Goal: Task Accomplishment & Management: Complete application form

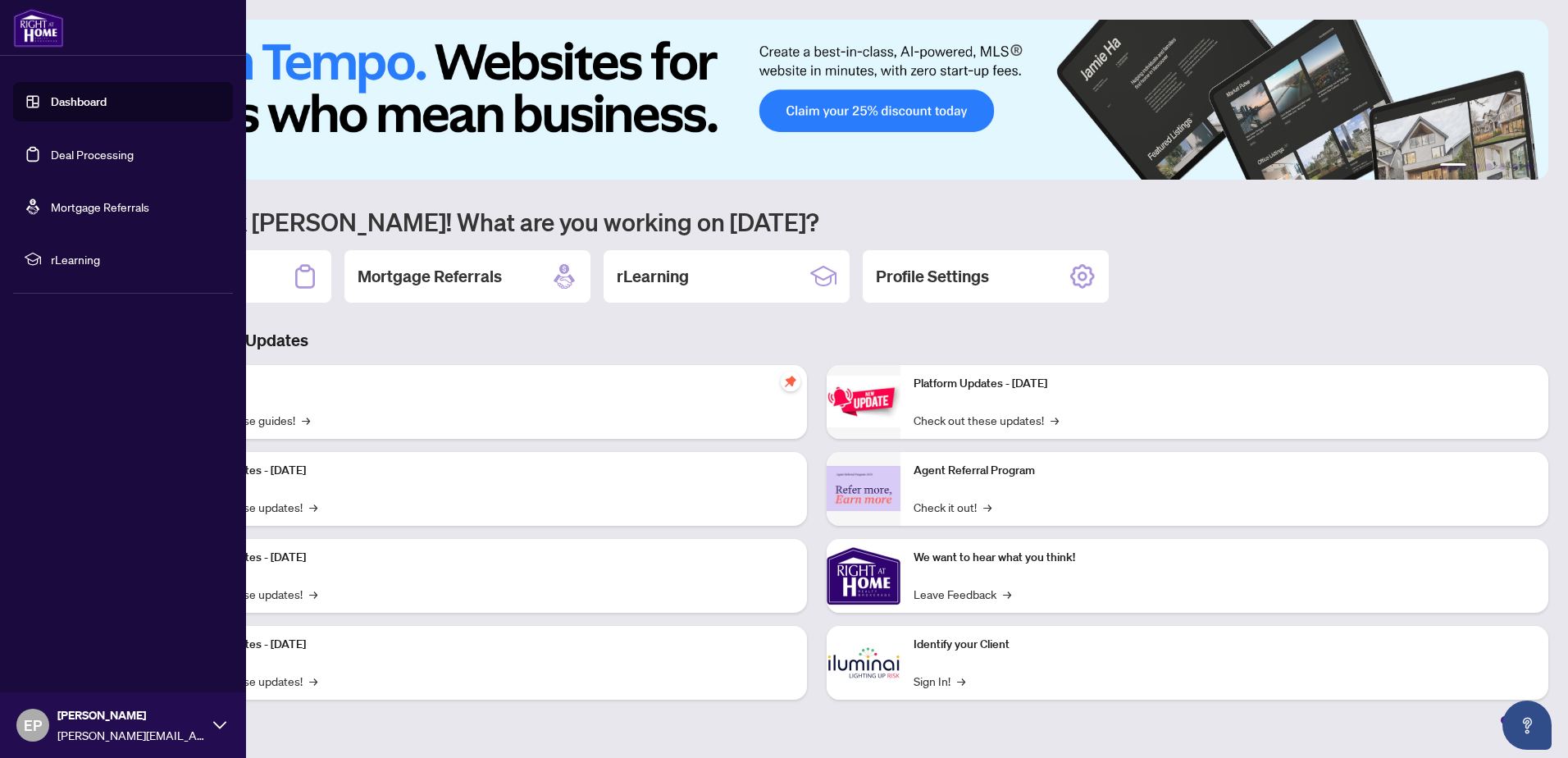
click at [92, 155] on link "Deal Processing" at bounding box center [92, 154] width 83 height 15
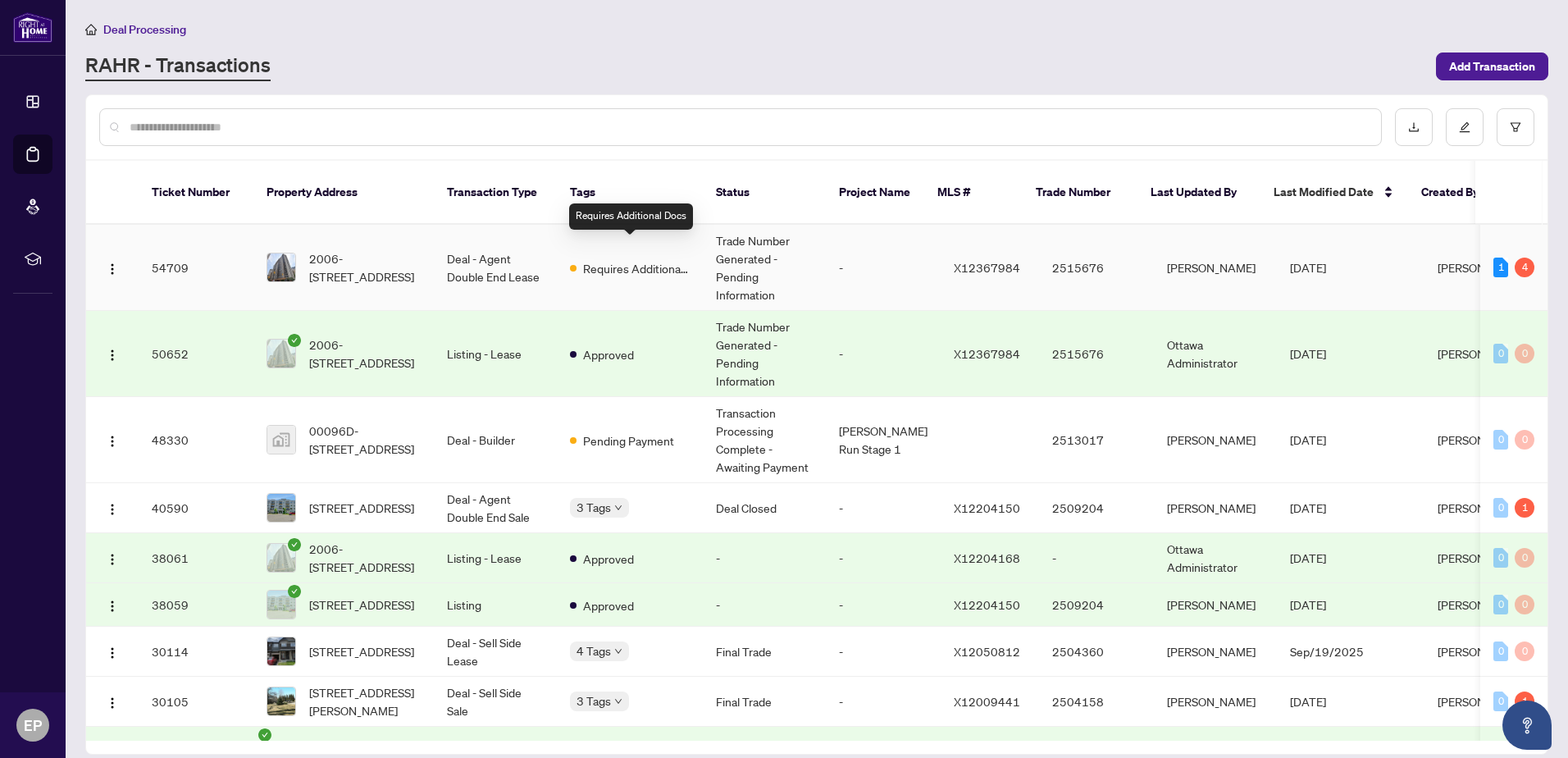
click at [583, 257] on div "Requires Additional Docs" at bounding box center [630, 267] width 119 height 20
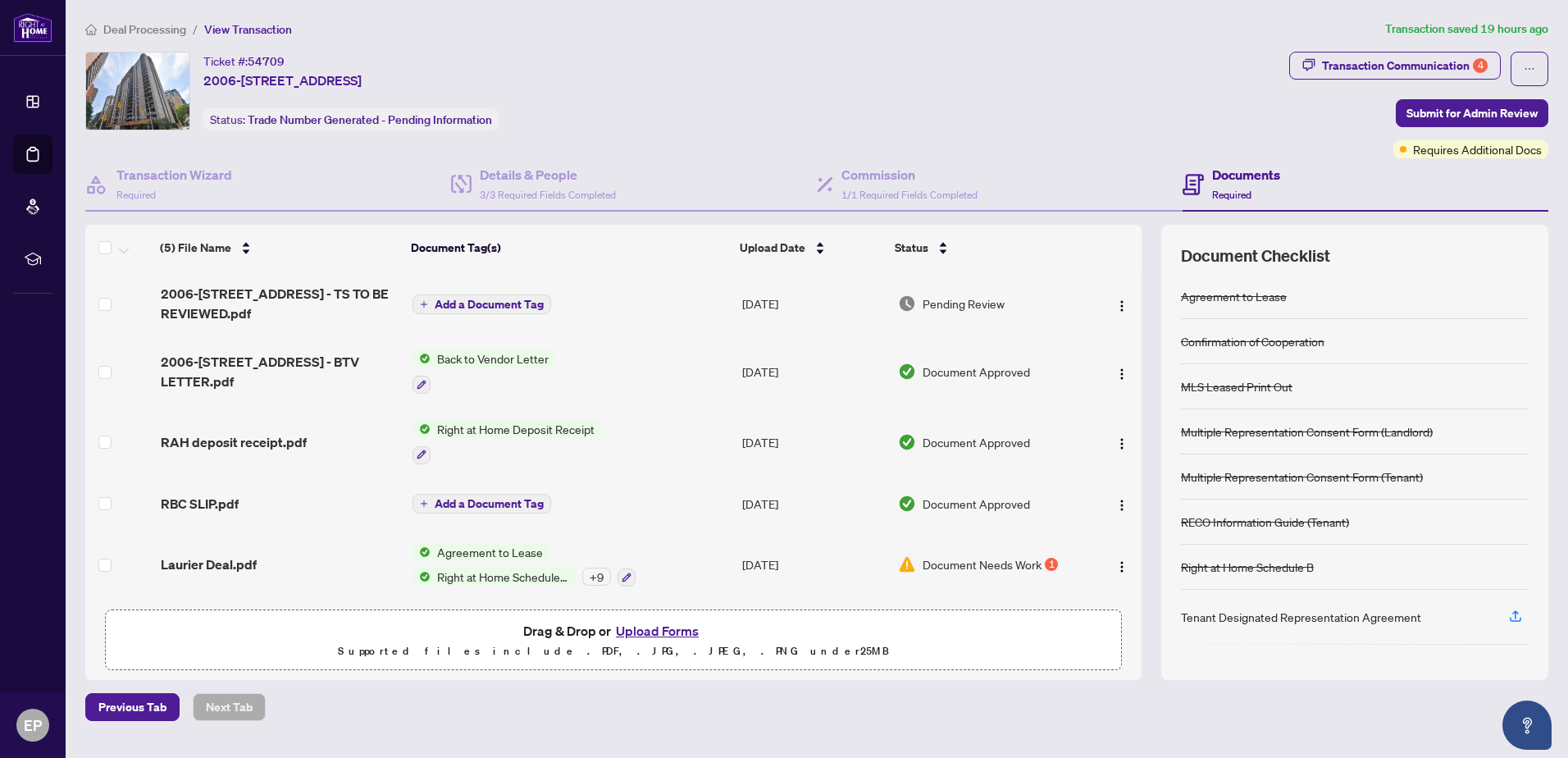
scroll to position [1, 0]
click at [1423, 64] on div "Transaction Communication 4" at bounding box center [1405, 65] width 166 height 26
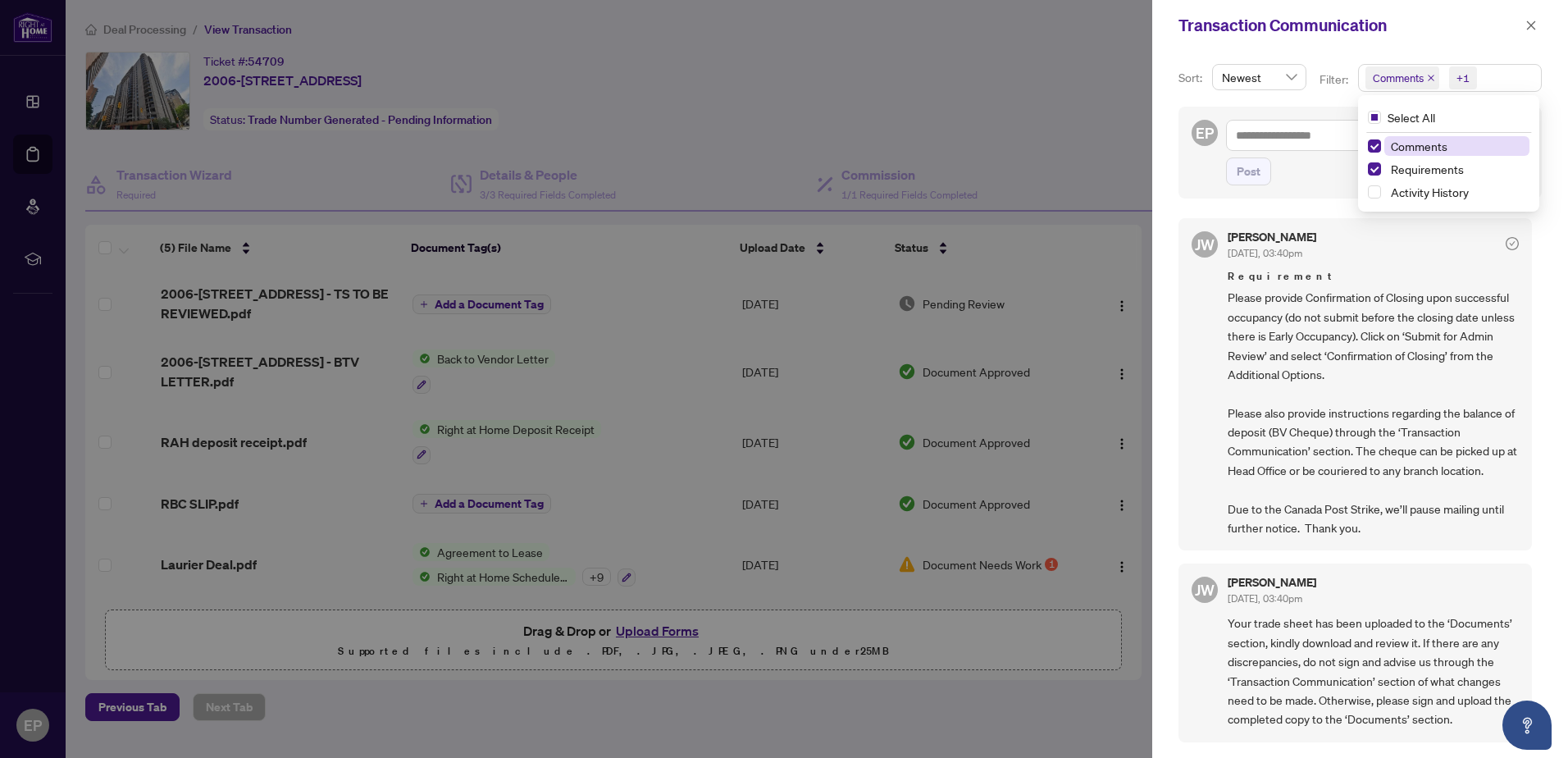
click at [1401, 82] on span "Comments" at bounding box center [1398, 78] width 51 height 17
click at [1402, 174] on span "Requirements" at bounding box center [1428, 168] width 73 height 15
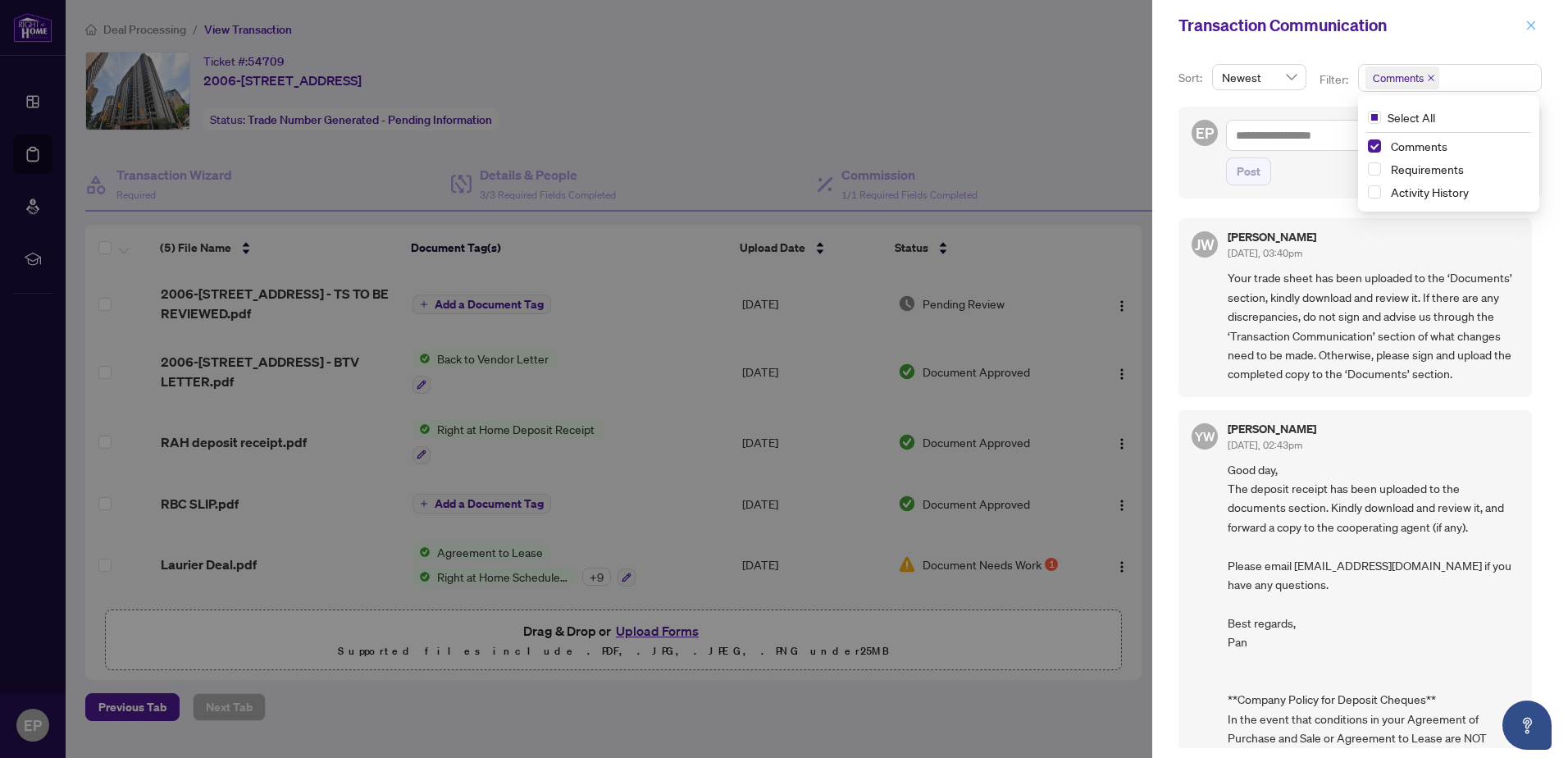
click at [1530, 22] on icon "close" at bounding box center [1531, 25] width 9 height 9
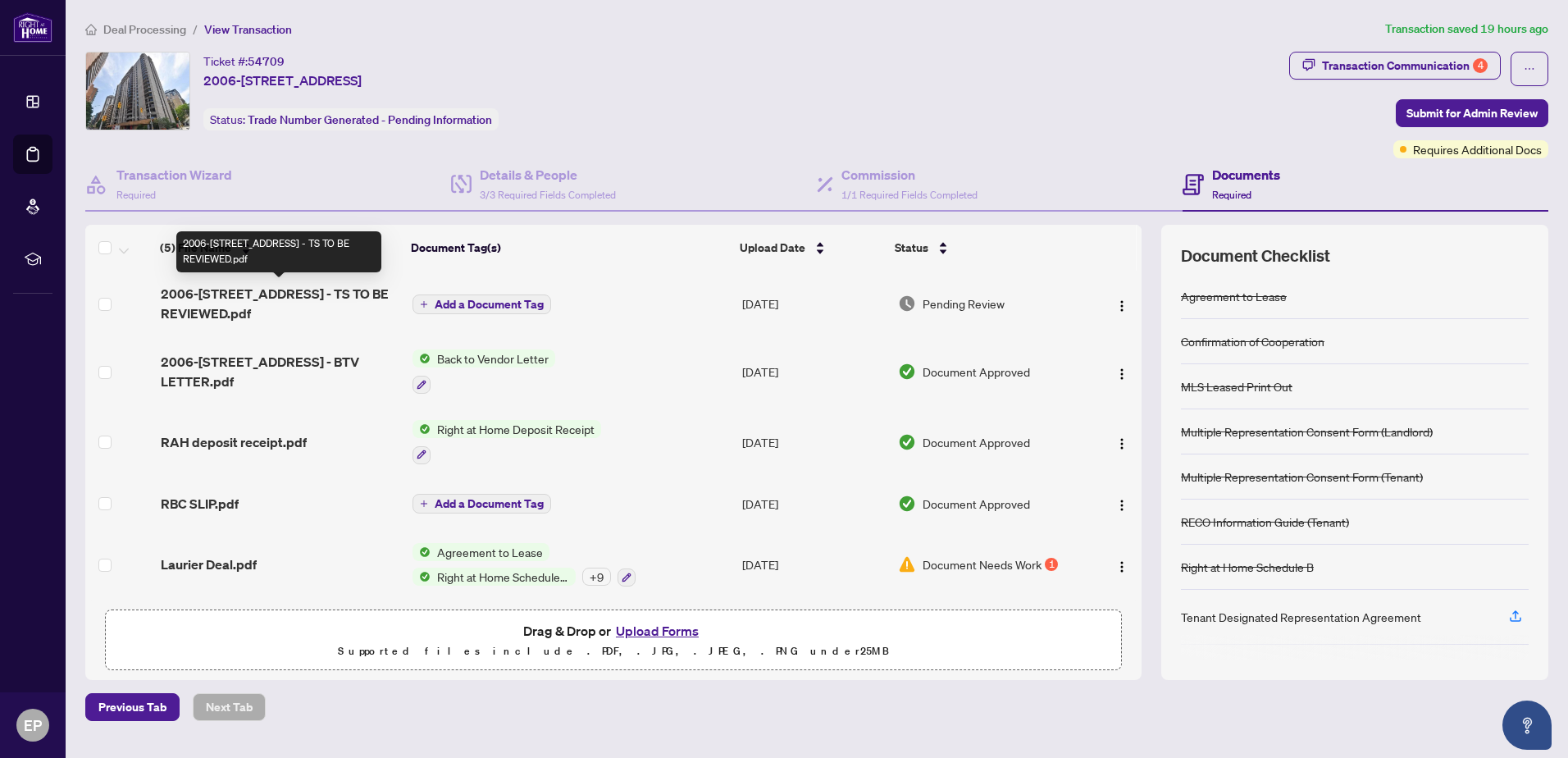
click at [331, 290] on span "2006-[STREET_ADDRESS] - TS TO BE REVIEWED.pdf" at bounding box center [280, 303] width 239 height 39
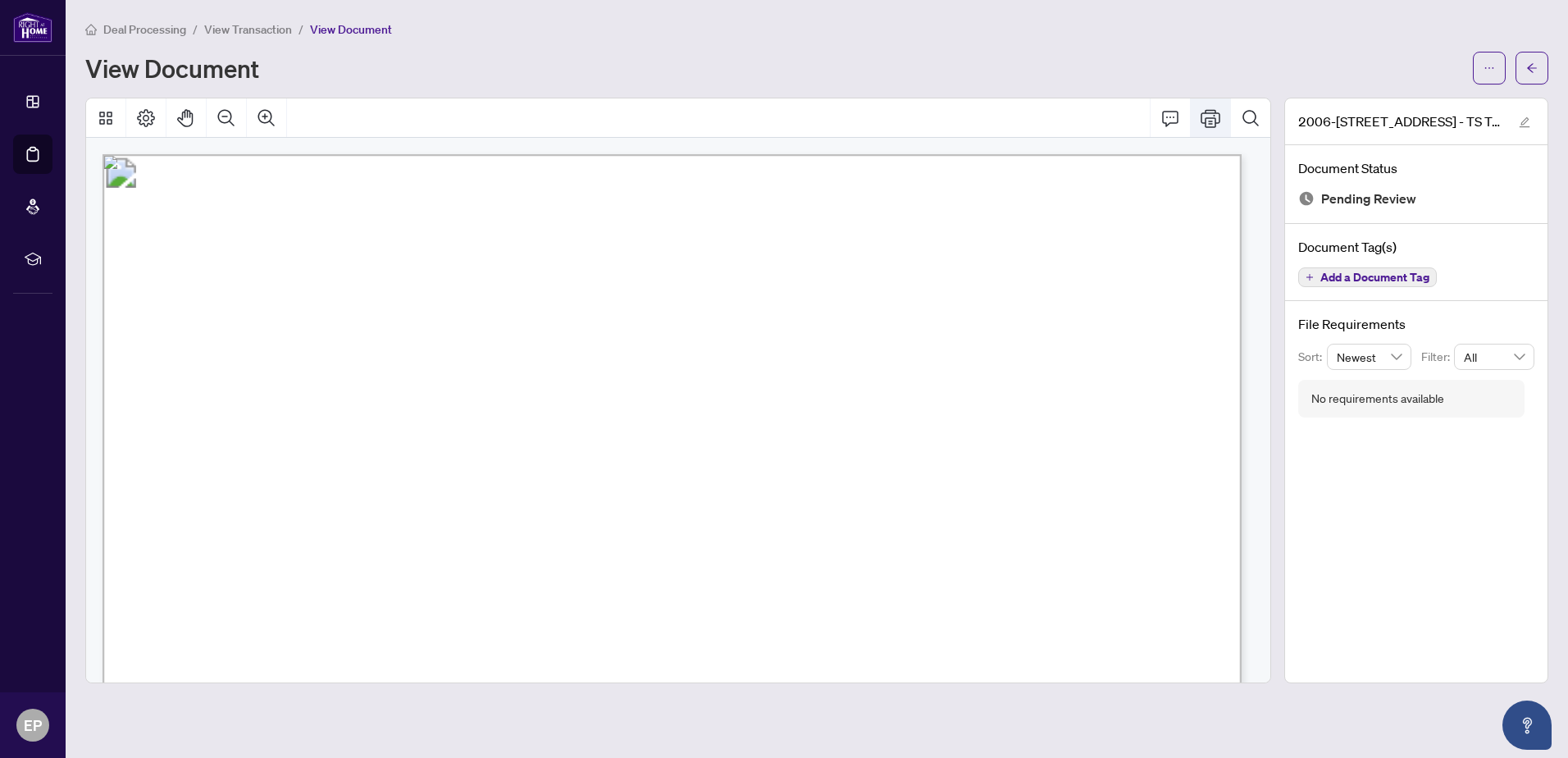
click at [1212, 119] on icon "Print" at bounding box center [1210, 118] width 20 height 20
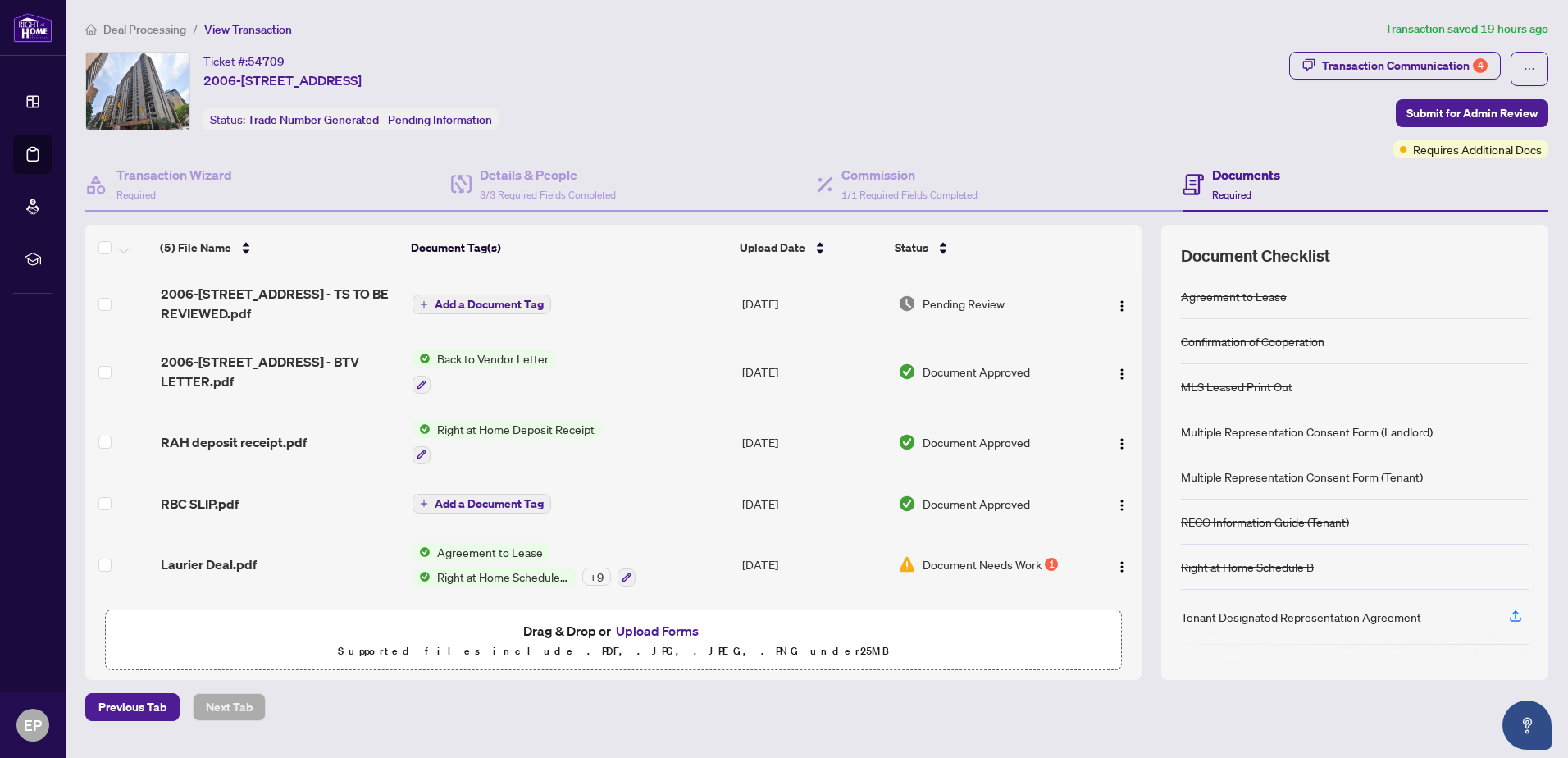
click at [462, 357] on span "Back to Vendor Letter" at bounding box center [493, 359] width 125 height 18
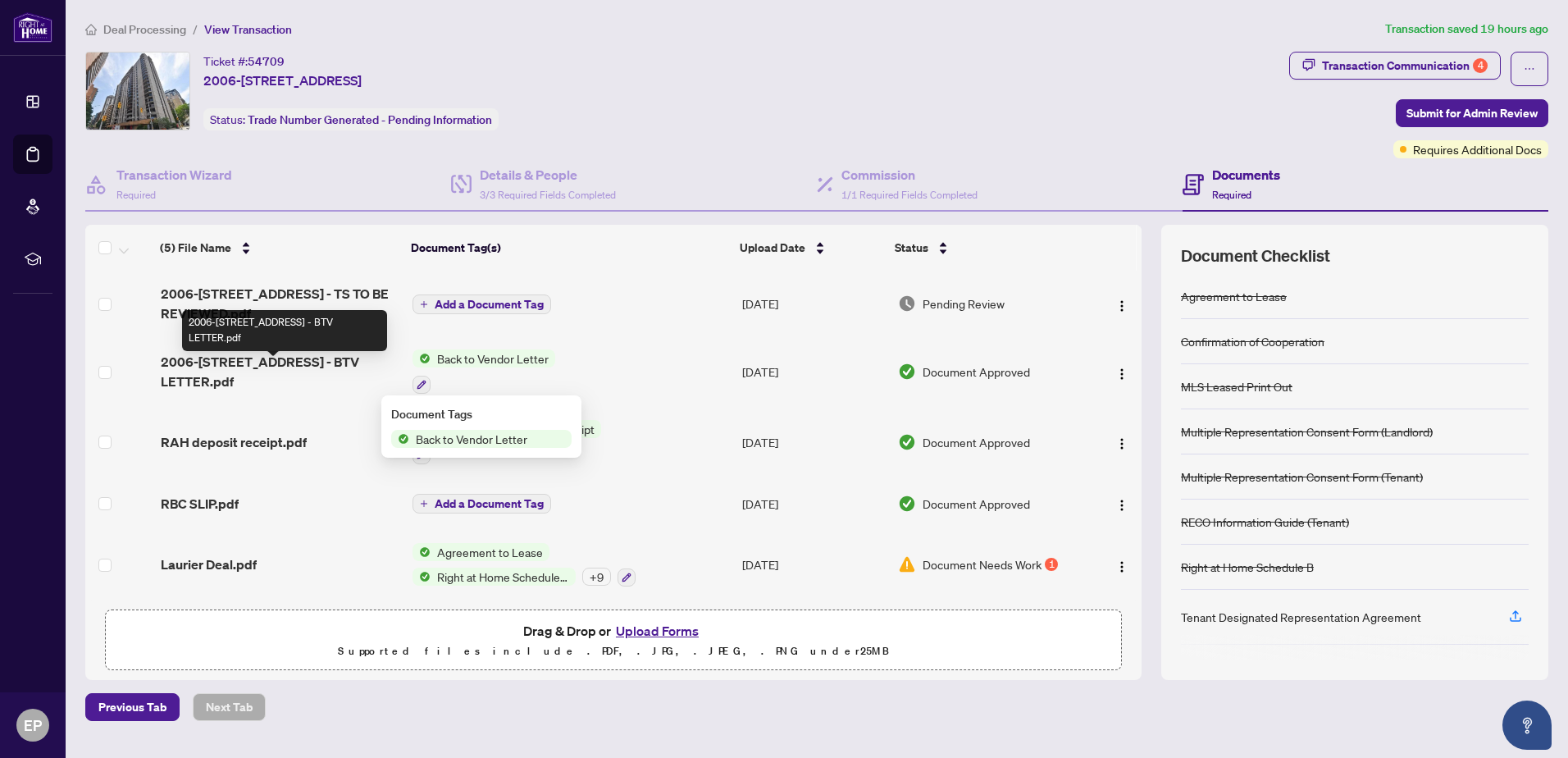
click at [342, 368] on span "2006-[STREET_ADDRESS] - BTV LETTER.pdf" at bounding box center [280, 371] width 239 height 39
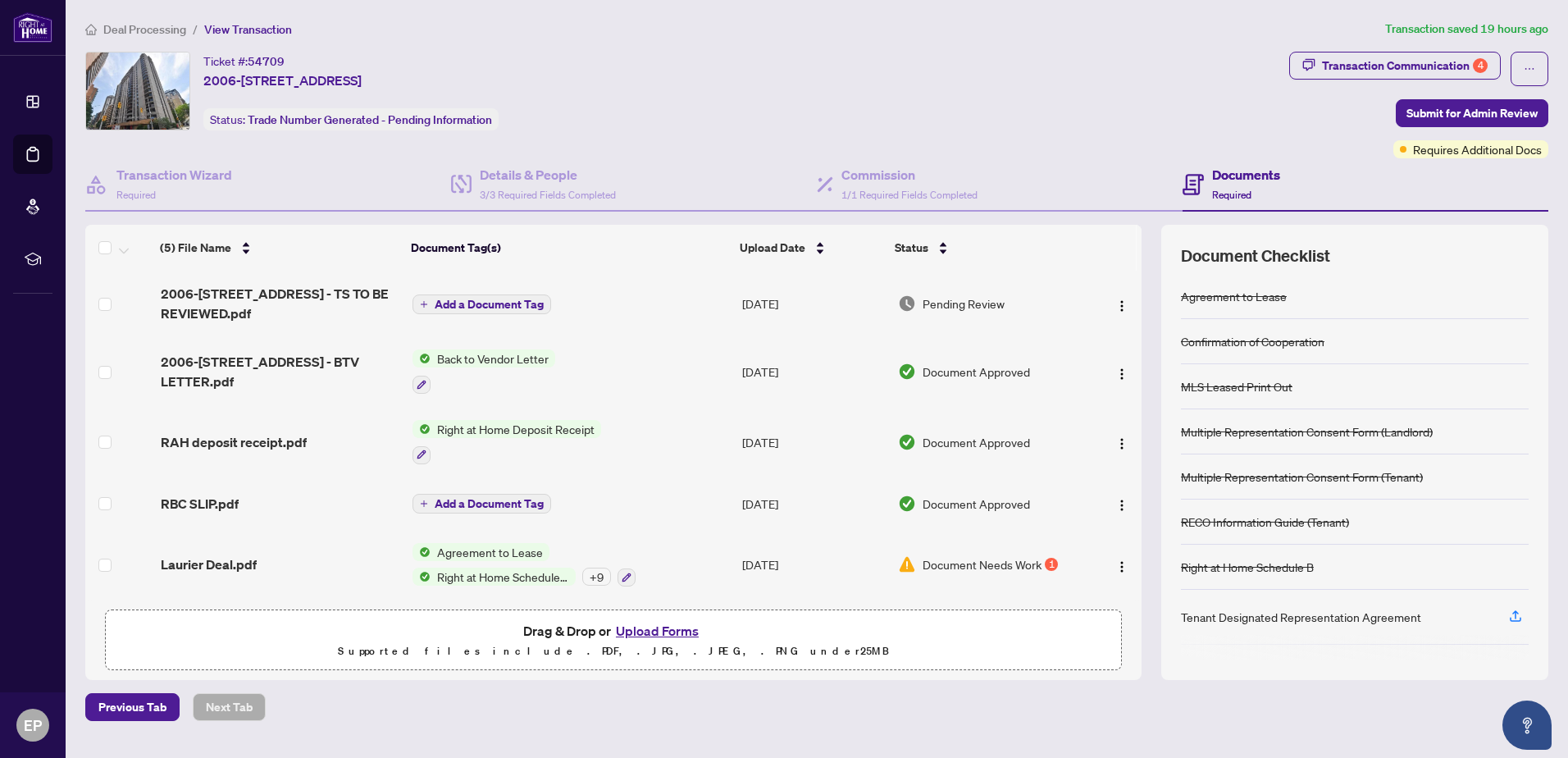
click at [443, 429] on span "Right at Home Deposit Receipt" at bounding box center [516, 429] width 171 height 18
click at [314, 365] on span "2006-[STREET_ADDRESS] - BTV LETTER.pdf" at bounding box center [280, 371] width 239 height 39
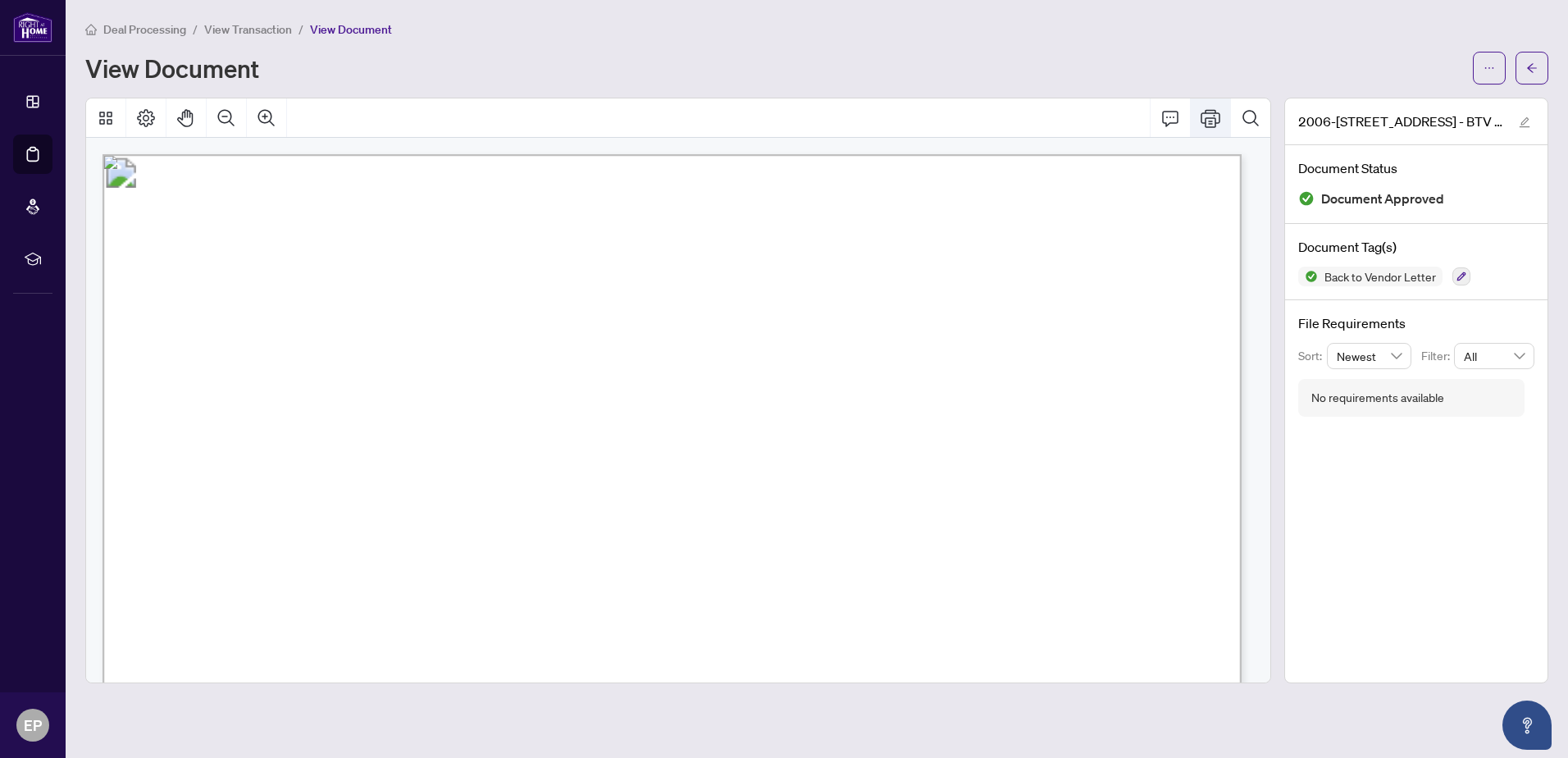
click at [1210, 119] on icon "Print" at bounding box center [1210, 118] width 20 height 20
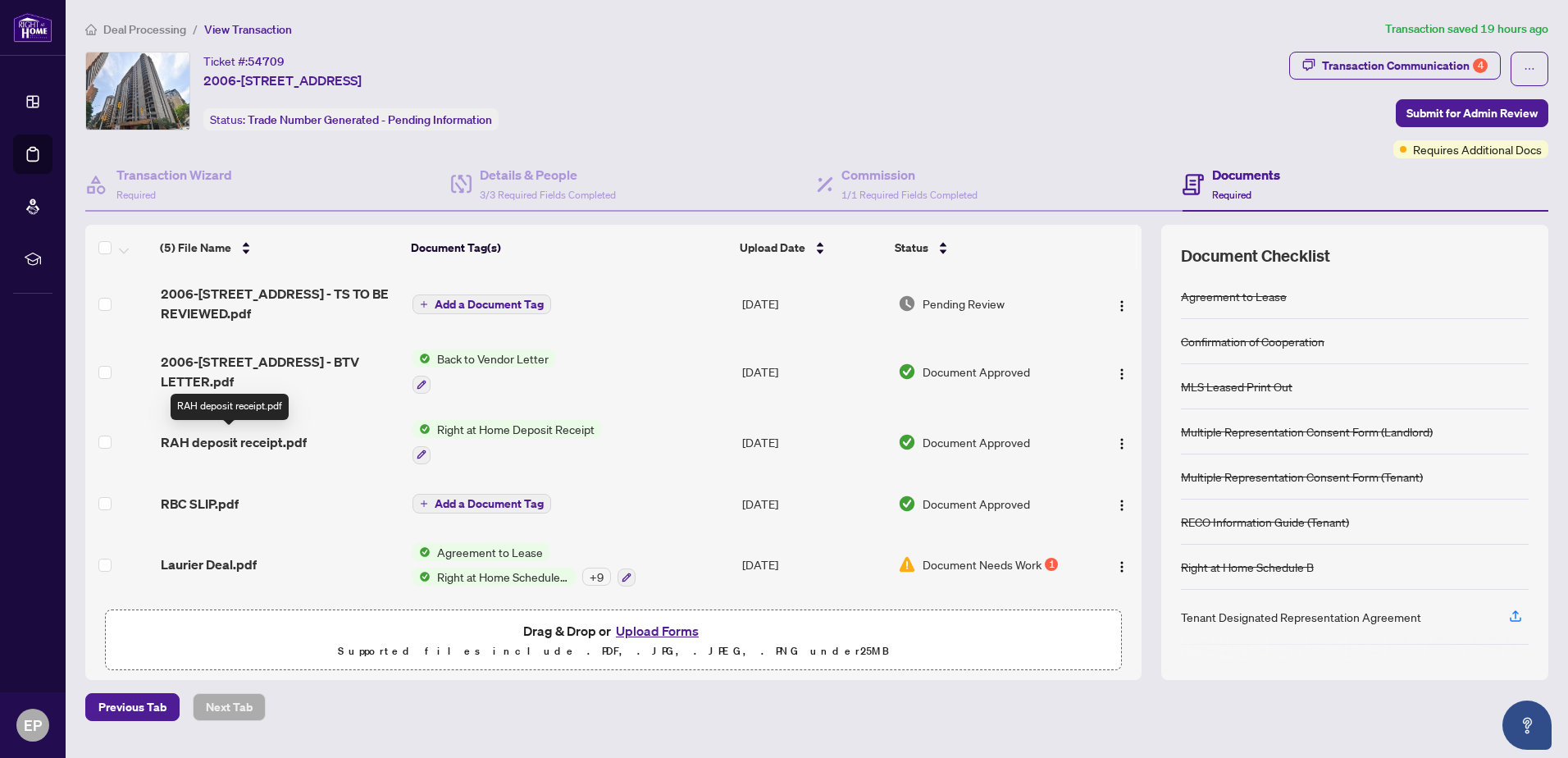
click at [230, 440] on span "RAH deposit receipt.pdf" at bounding box center [233, 442] width 146 height 20
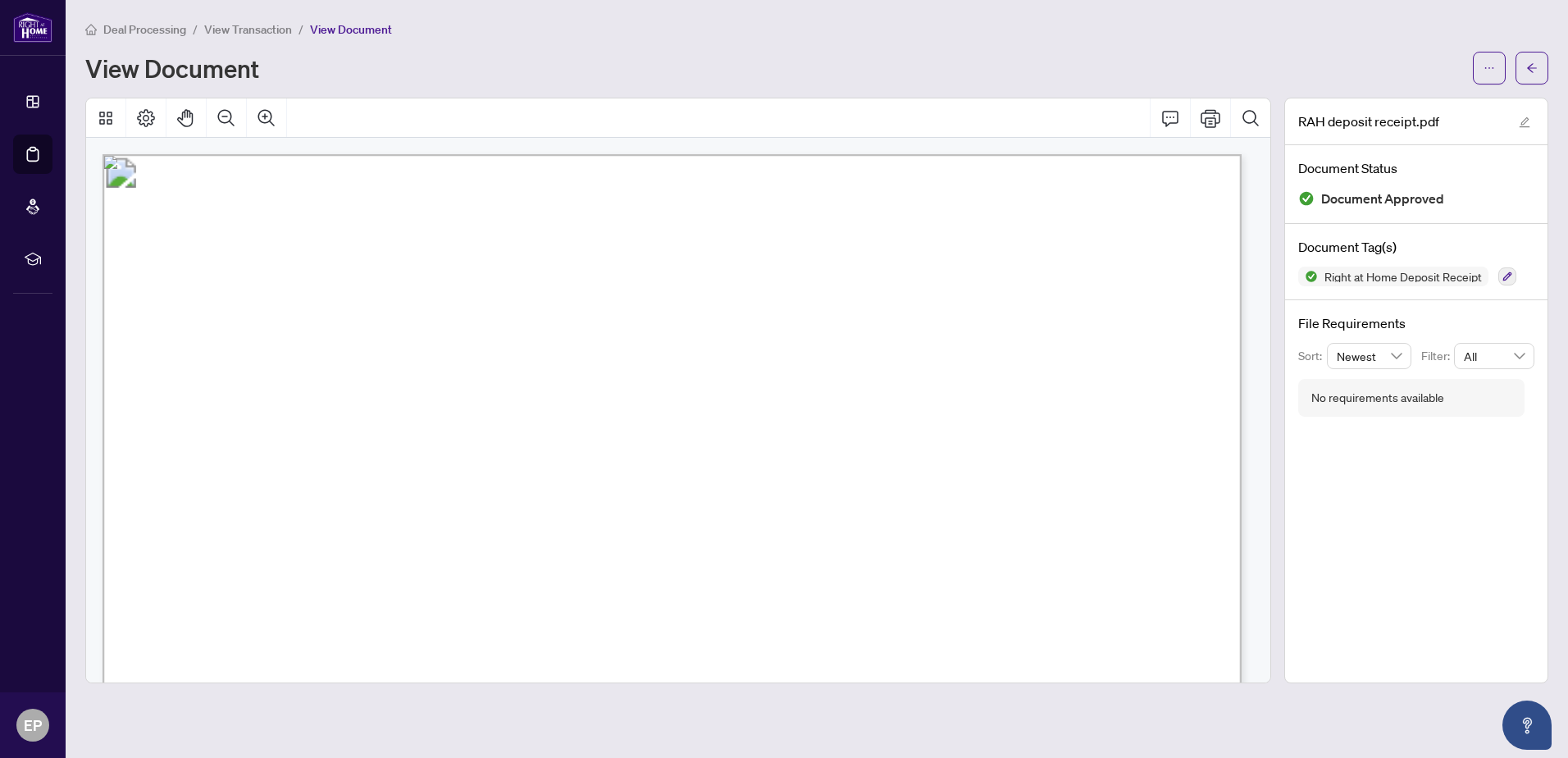
drag, startPoint x: 556, startPoint y: 383, endPoint x: 763, endPoint y: 267, distance: 237.3
click at [347, 274] on span "Toronto ON M3C-1W3" at bounding box center [253, 267] width 186 height 19
click at [1207, 120] on icon "Print" at bounding box center [1210, 118] width 20 height 20
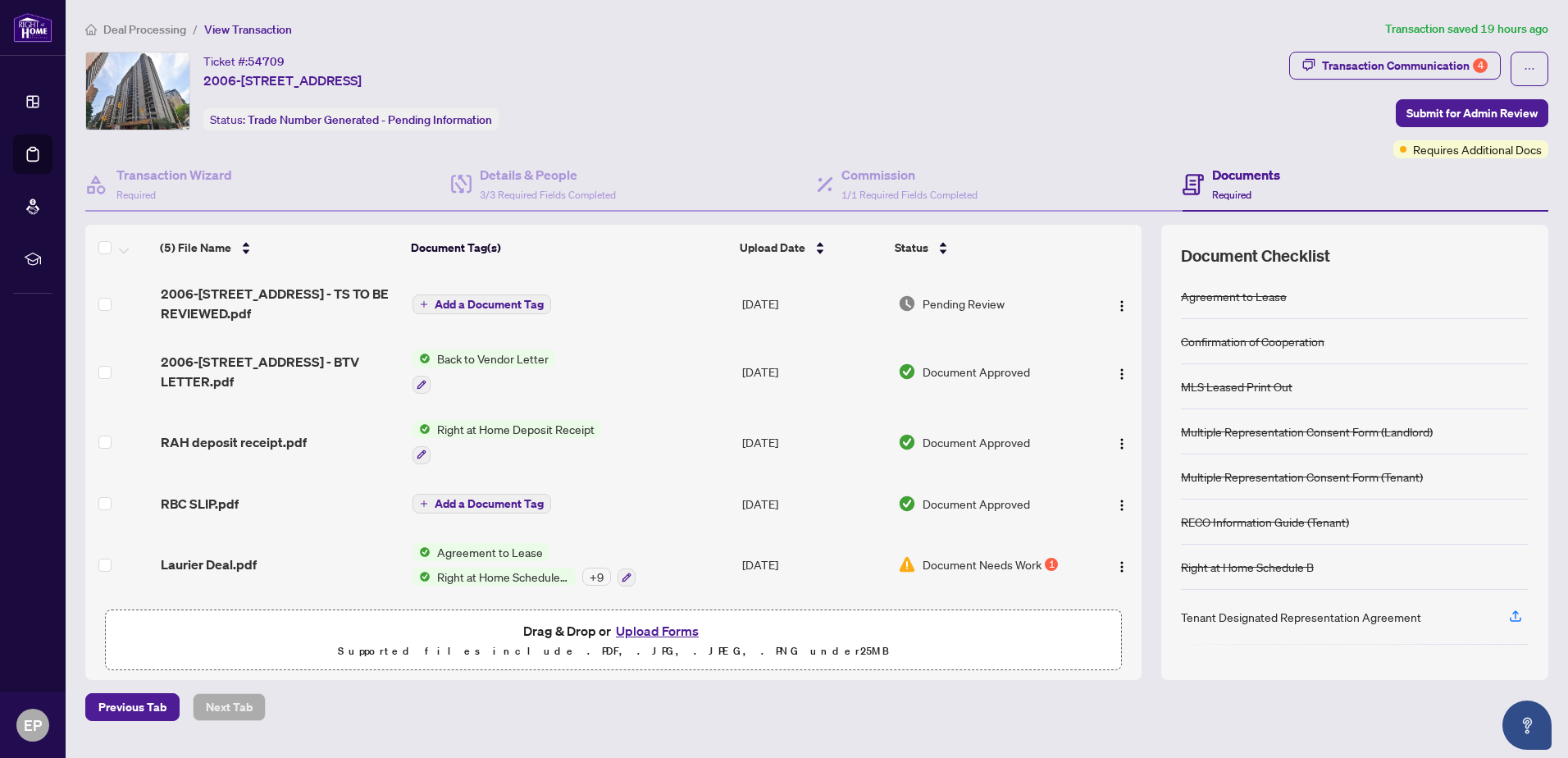
click at [645, 629] on button "Upload Forms" at bounding box center [658, 631] width 92 height 21
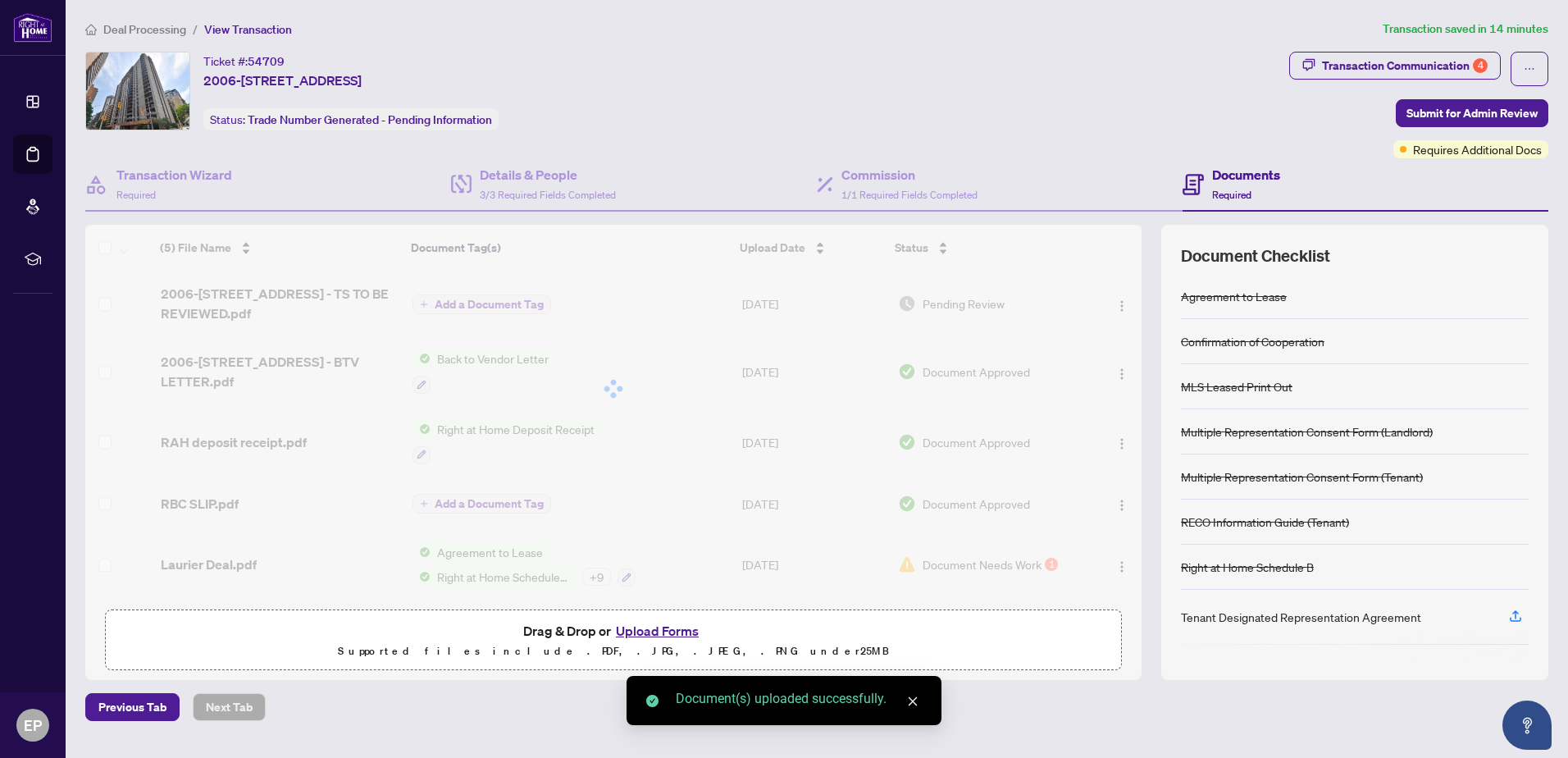
click at [635, 628] on button "Upload Forms" at bounding box center [658, 631] width 92 height 21
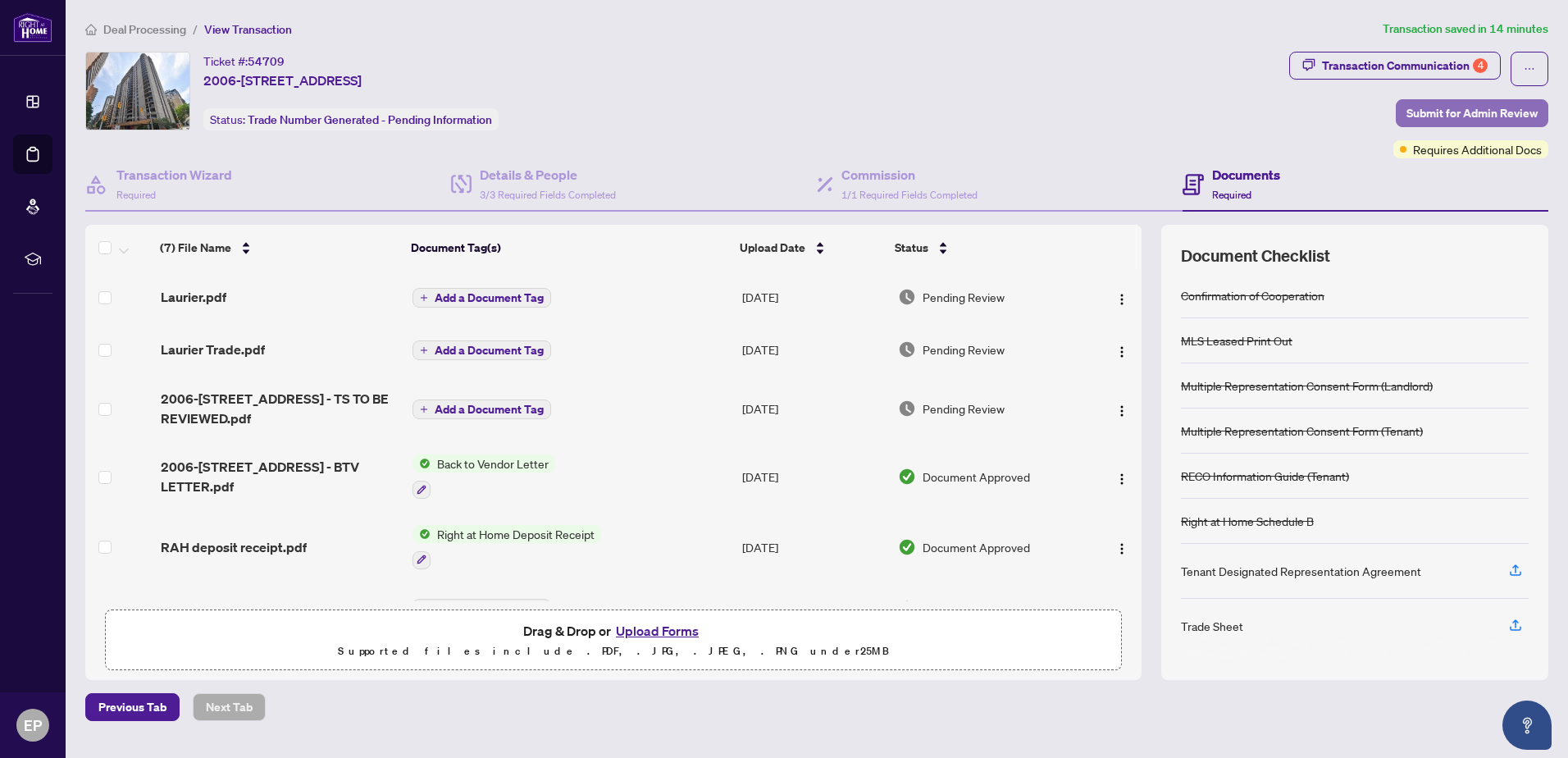
click at [1456, 116] on span "Submit for Admin Review" at bounding box center [1472, 113] width 131 height 26
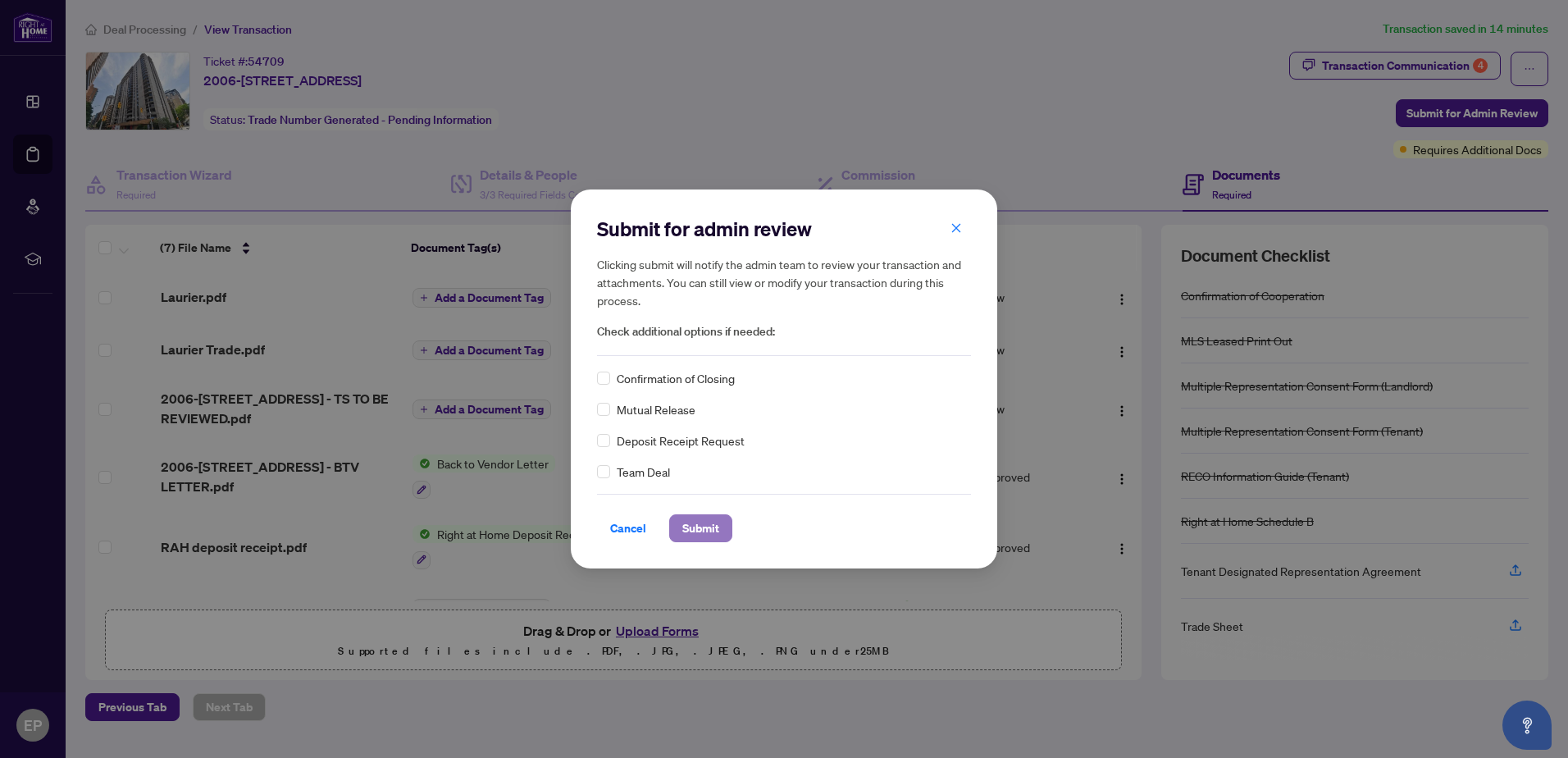
click at [713, 531] on button "Submit" at bounding box center [700, 529] width 63 height 28
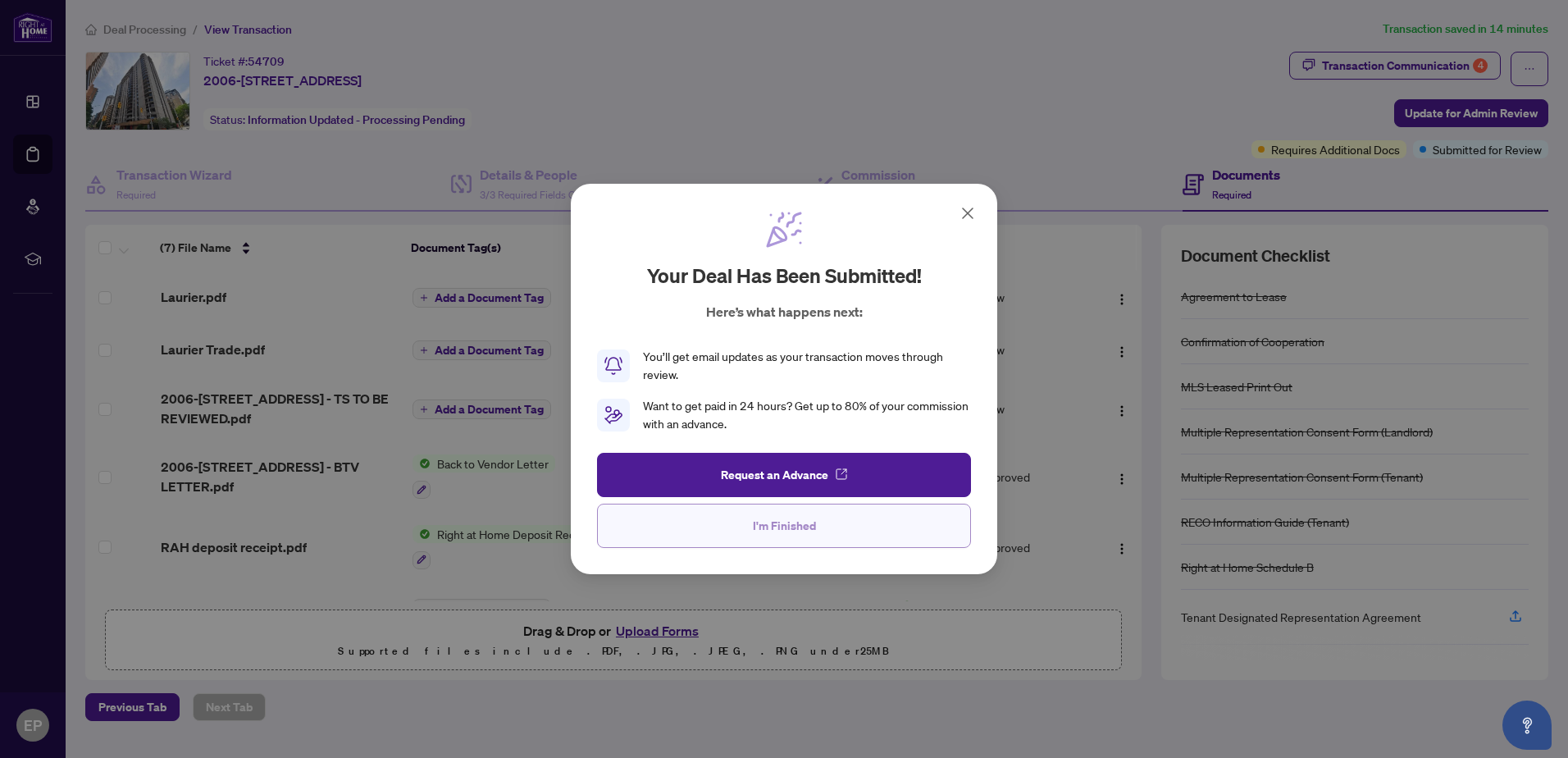
click at [697, 532] on button "I'm Finished" at bounding box center [784, 525] width 374 height 44
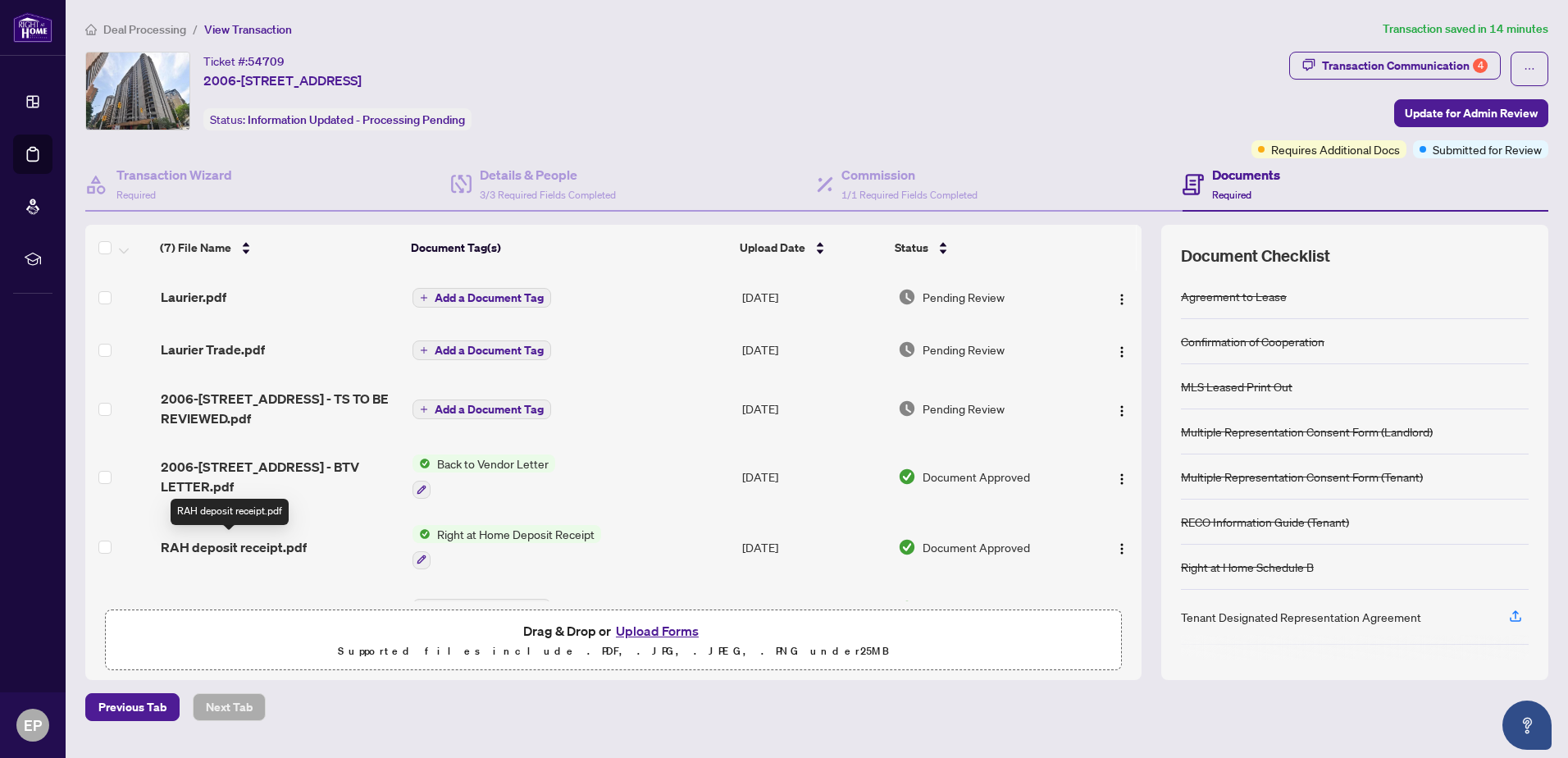
click at [237, 543] on span "RAH deposit receipt.pdf" at bounding box center [233, 547] width 146 height 20
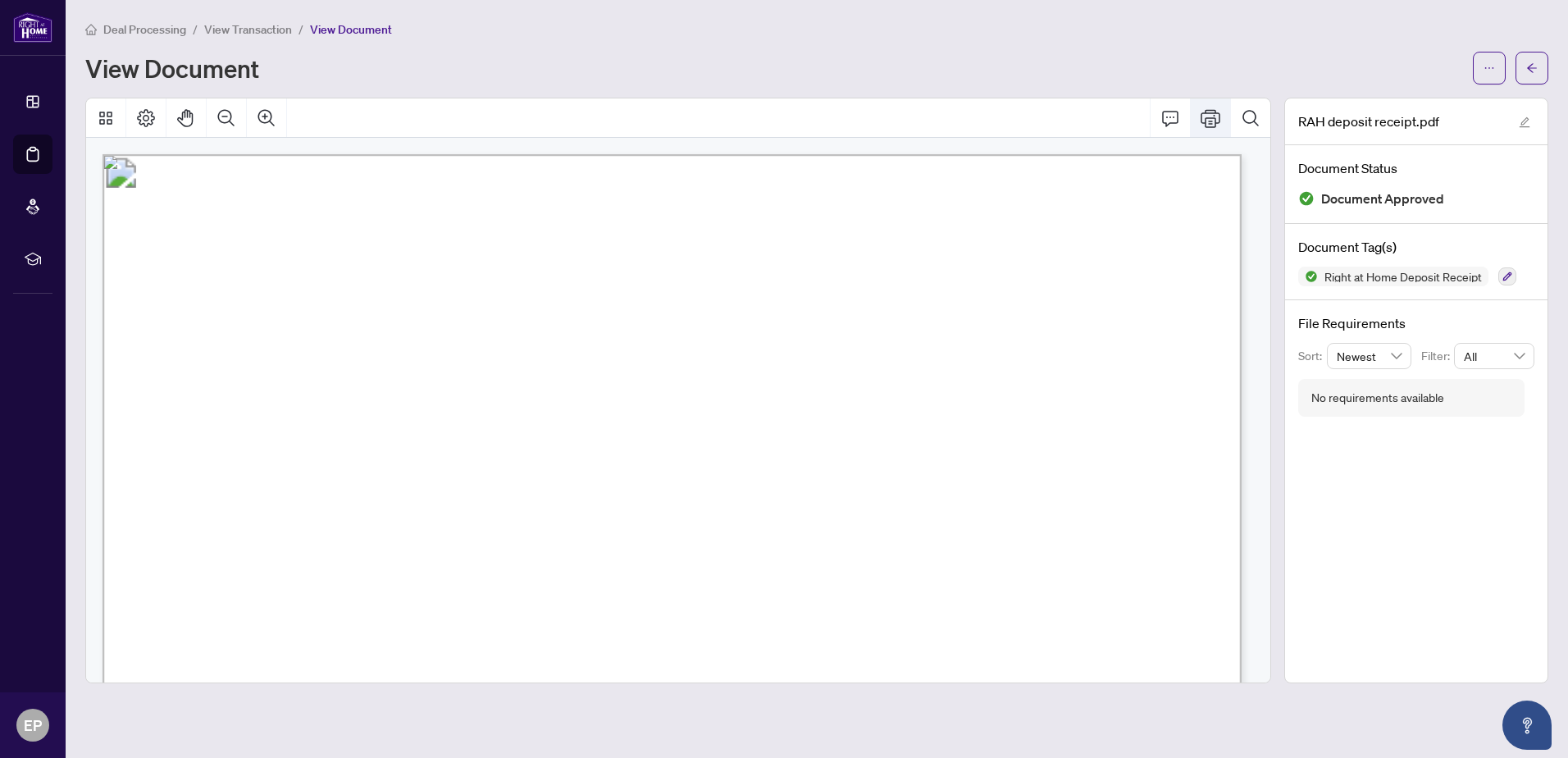
click at [1207, 119] on icon "Print" at bounding box center [1210, 118] width 20 height 20
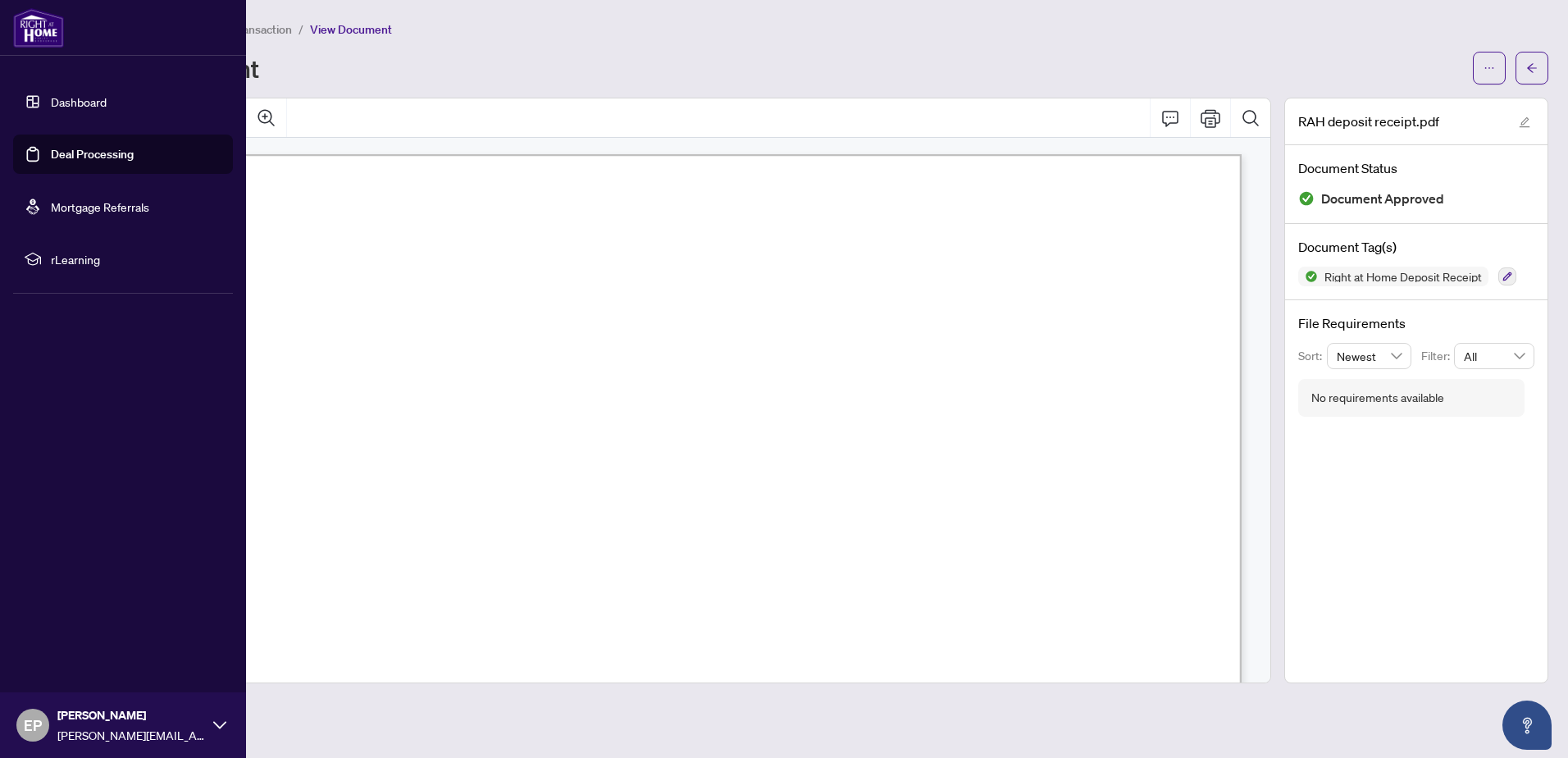
click at [59, 100] on link "Dashboard" at bounding box center [78, 101] width 56 height 15
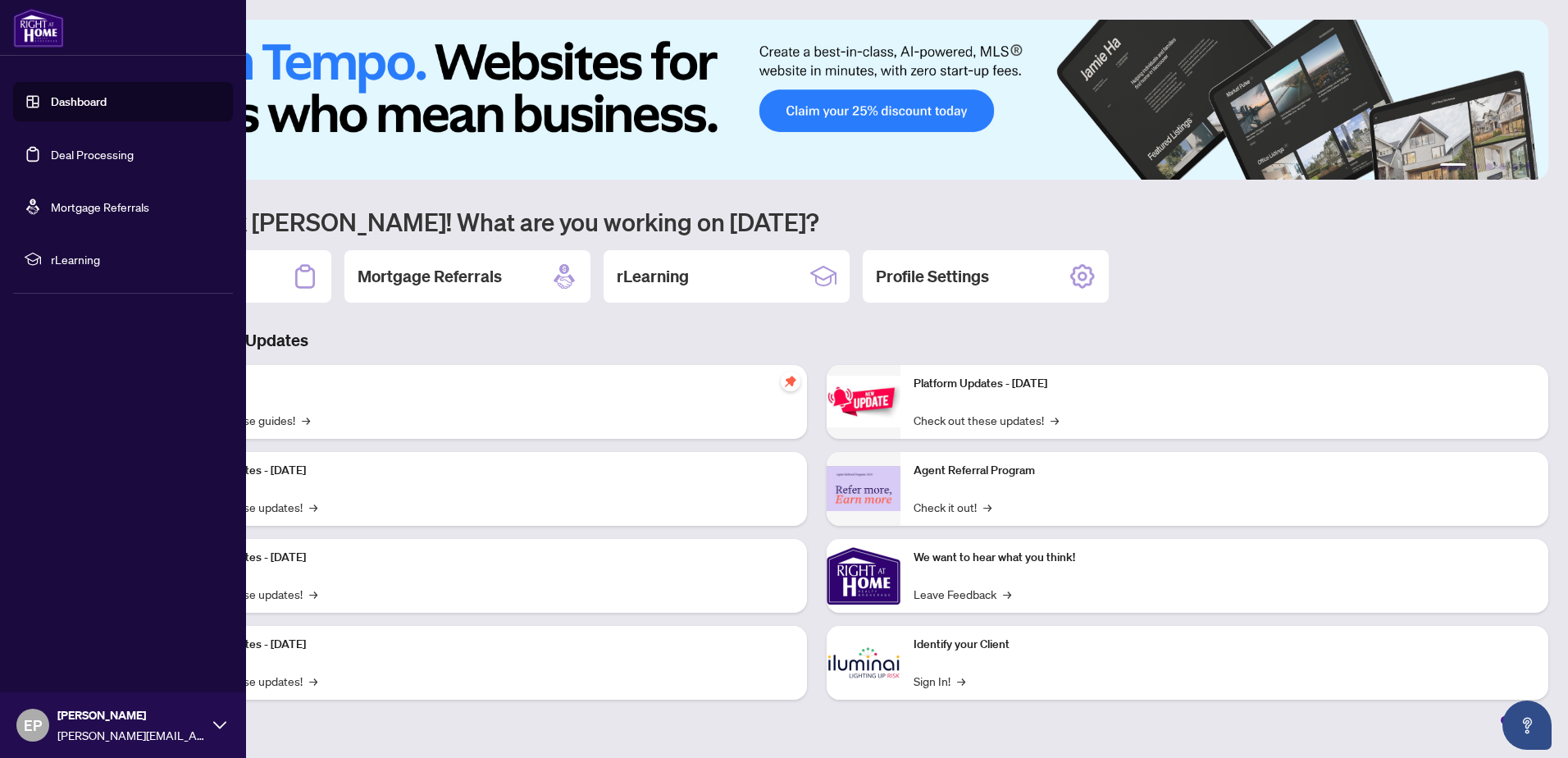
click at [209, 727] on div "EP [PERSON_NAME] [PERSON_NAME][EMAIL_ADDRESS][DOMAIN_NAME]" at bounding box center [123, 725] width 246 height 65
click at [68, 626] on span "Logout" at bounding box center [66, 627] width 37 height 26
